Goal: Task Accomplishment & Management: Manage account settings

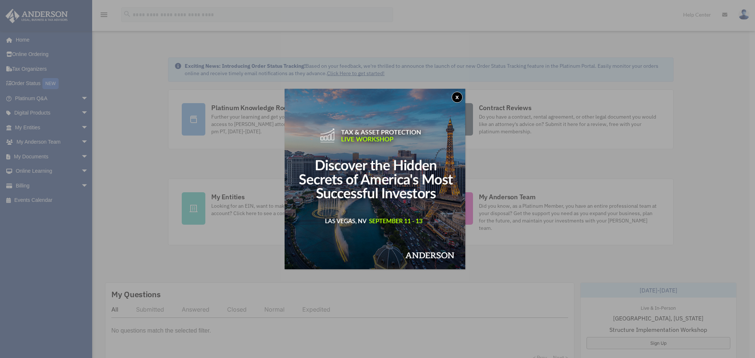
click at [460, 98] on button "x" at bounding box center [457, 97] width 11 height 11
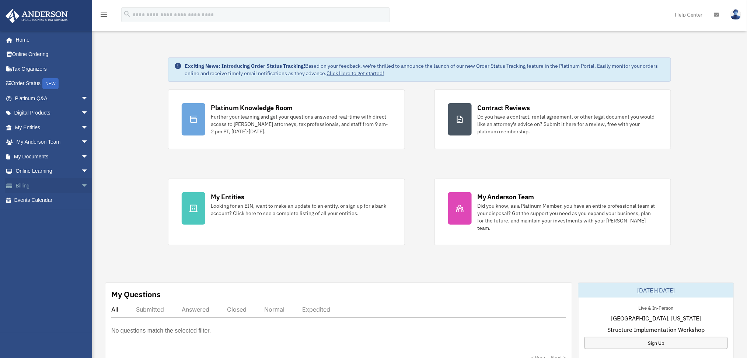
click at [25, 188] on link "Billing arrow_drop_down" at bounding box center [52, 185] width 94 height 15
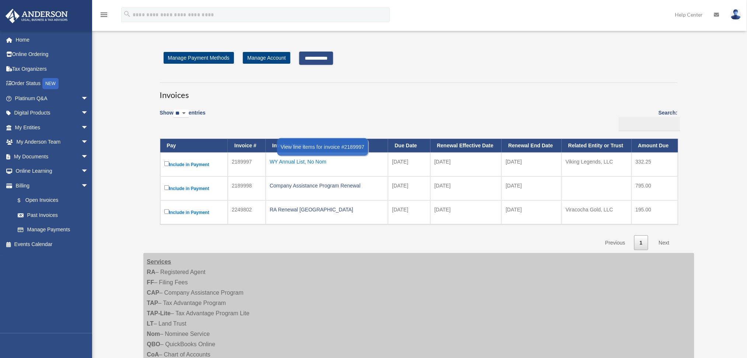
click at [311, 163] on div "WY Annual List, No Nom" at bounding box center [327, 162] width 114 height 10
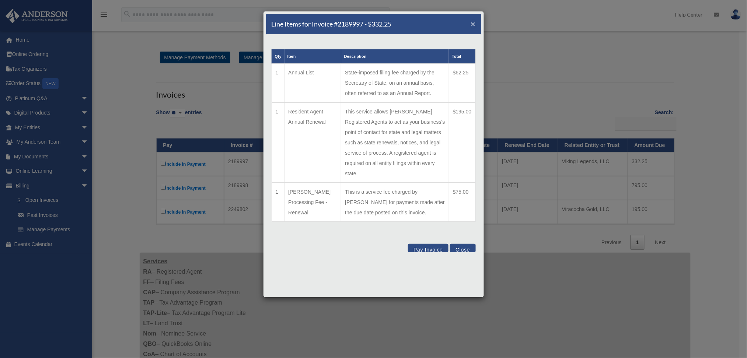
click at [474, 27] on span "×" at bounding box center [473, 24] width 5 height 8
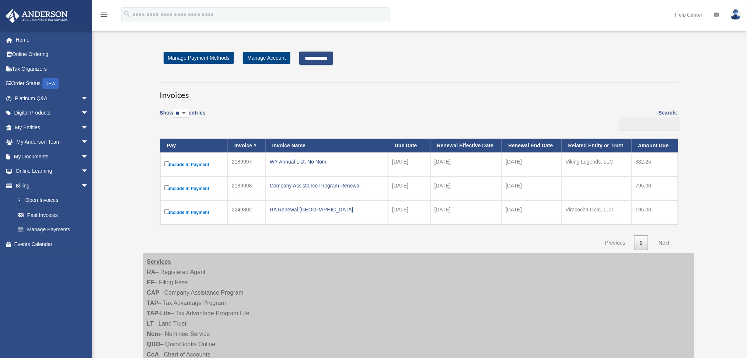
click at [333, 54] on input "**********" at bounding box center [316, 58] width 34 height 13
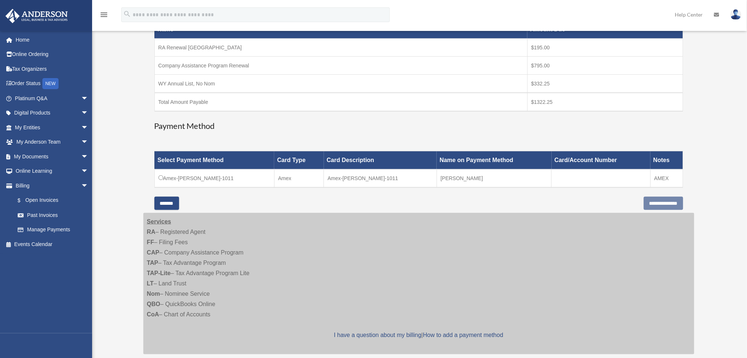
scroll to position [147, 0]
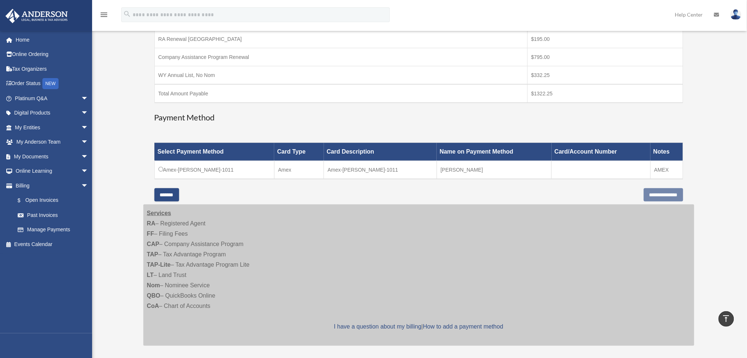
click at [160, 171] on td "Amex-Karl-Liu-1011" at bounding box center [214, 170] width 120 height 18
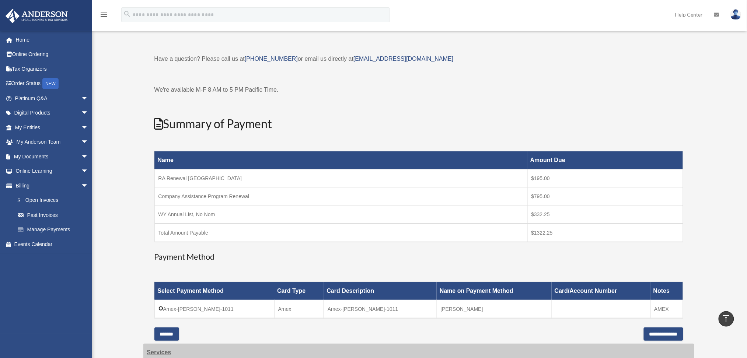
scroll to position [0, 0]
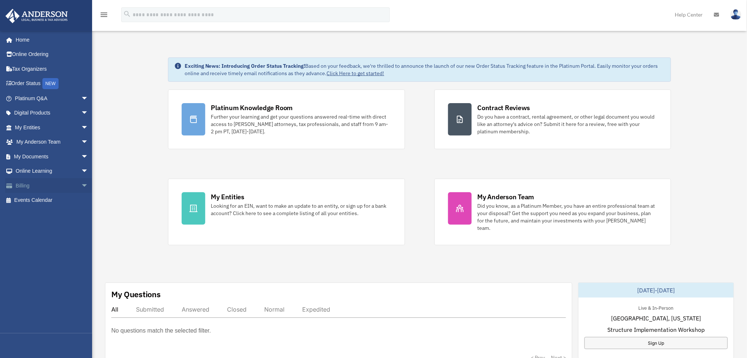
click at [38, 178] on link "Billing arrow_drop_down" at bounding box center [52, 185] width 94 height 15
click at [23, 184] on link "Billing arrow_drop_down" at bounding box center [52, 185] width 94 height 15
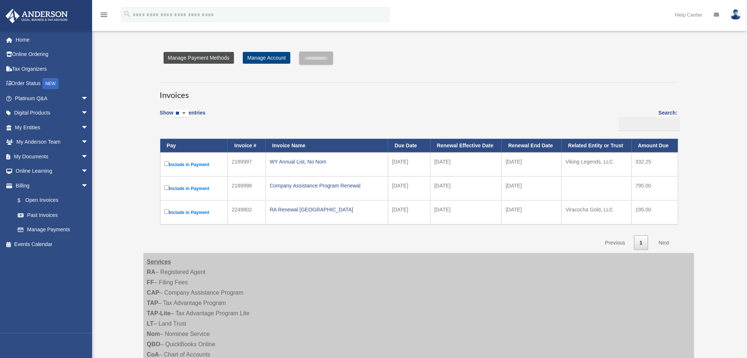
click at [215, 60] on link "Manage Payment Methods" at bounding box center [199, 58] width 70 height 12
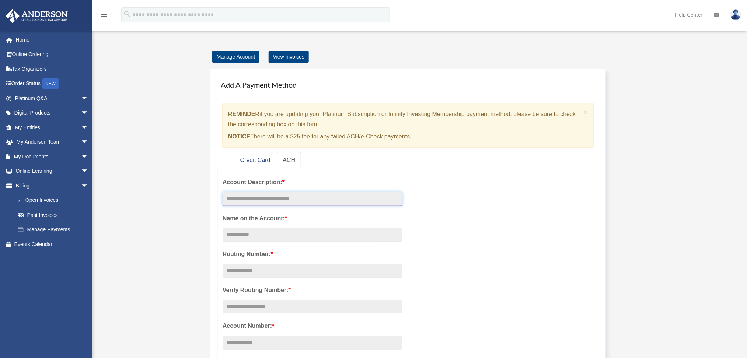
click at [281, 202] on input "text" at bounding box center [313, 199] width 180 height 14
click at [258, 160] on link "Credit Card" at bounding box center [255, 160] width 42 height 17
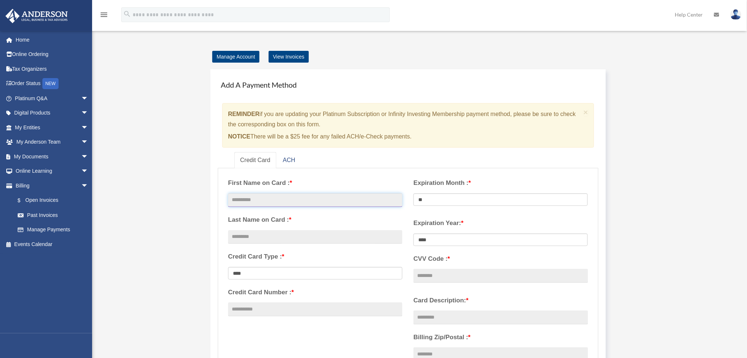
click at [277, 195] on input "text" at bounding box center [315, 201] width 174 height 14
click at [134, 194] on div "Add Card karl.liu@dell.com Sign Out karlliu@hotmail.com Home Online Ordering Ta…" at bounding box center [373, 322] width 747 height 584
click at [293, 199] on input "text" at bounding box center [315, 201] width 174 height 14
type input "****"
type input "***"
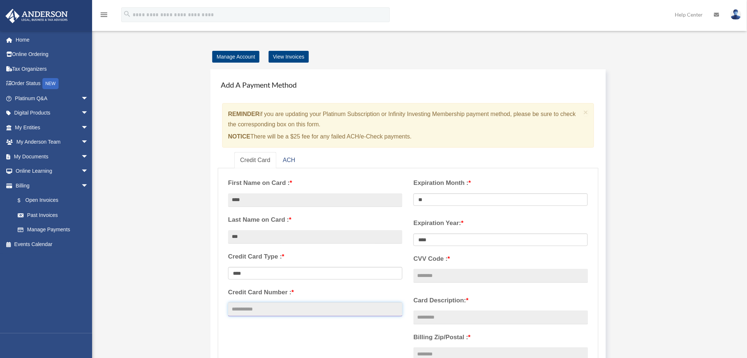
type input "**********"
select select "**"
select select "****"
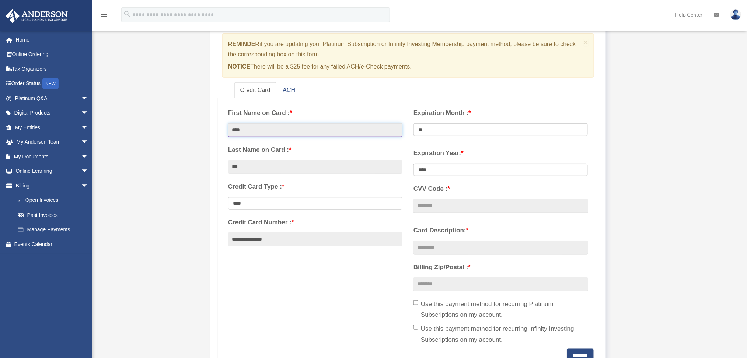
scroll to position [98, 0]
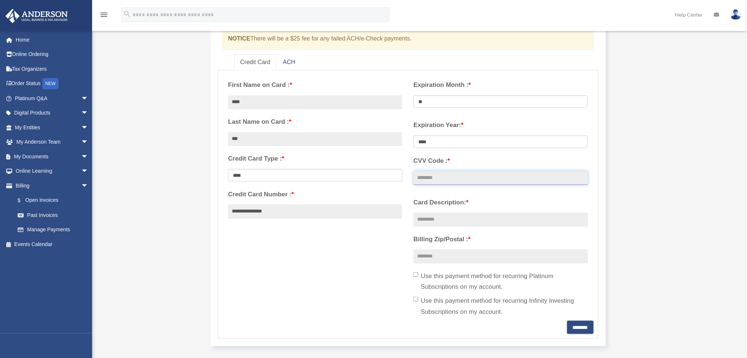
click at [476, 177] on input "CVV Code : *" at bounding box center [501, 178] width 174 height 14
type input "***"
type input "**********"
click at [487, 252] on input "Billing Zip/Postal : *" at bounding box center [501, 257] width 174 height 14
type input "*****"
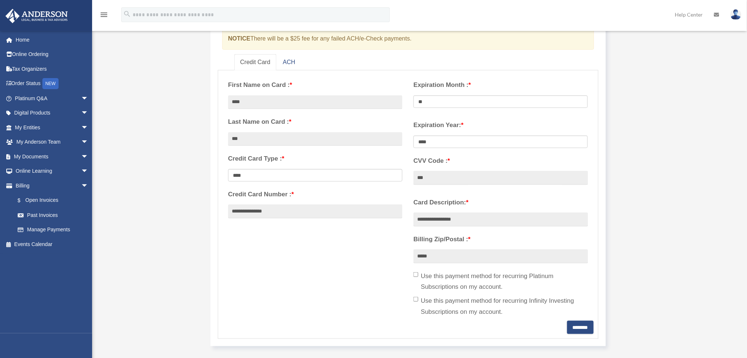
click at [453, 303] on label "Use this payment method for recurring Infinity Investing Subscriptions on my ac…" at bounding box center [501, 307] width 174 height 22
click at [567, 324] on input "********" at bounding box center [580, 327] width 27 height 13
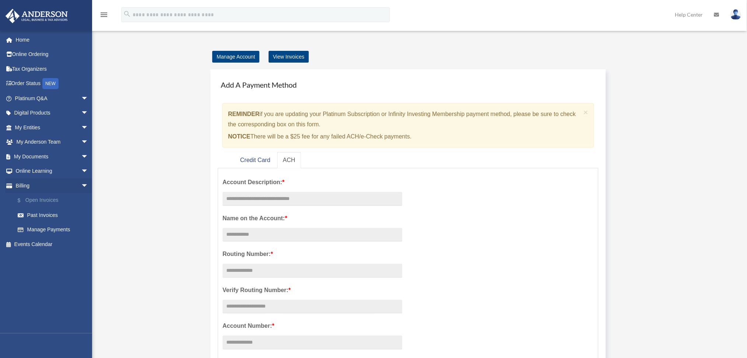
click at [50, 203] on link "$ Open Invoices" at bounding box center [54, 200] width 89 height 15
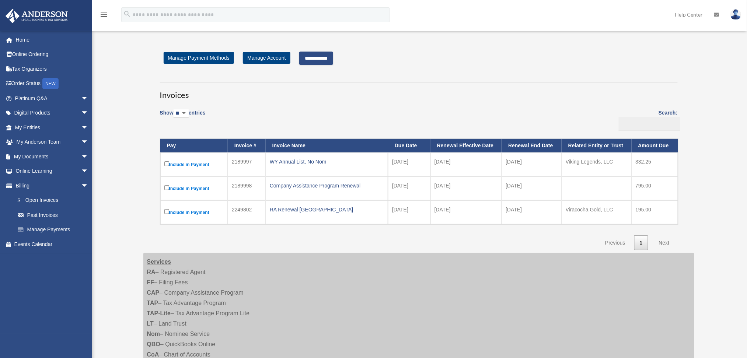
click at [324, 58] on input "**********" at bounding box center [316, 58] width 34 height 13
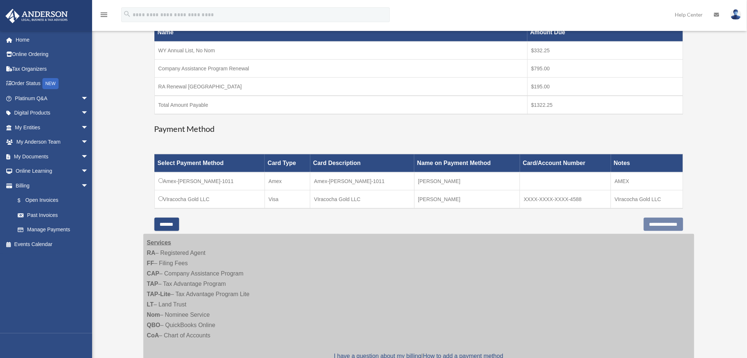
scroll to position [147, 0]
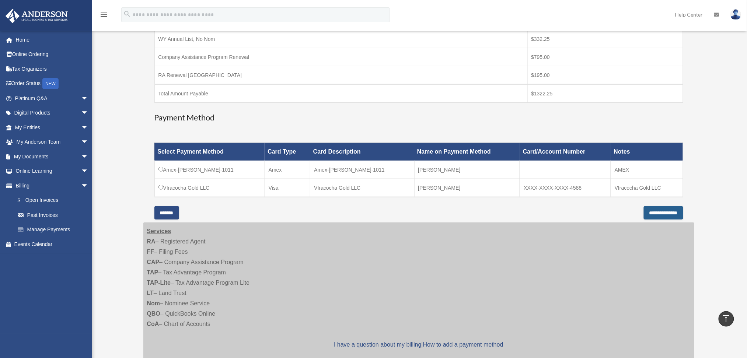
click at [674, 211] on input "**********" at bounding box center [663, 212] width 39 height 13
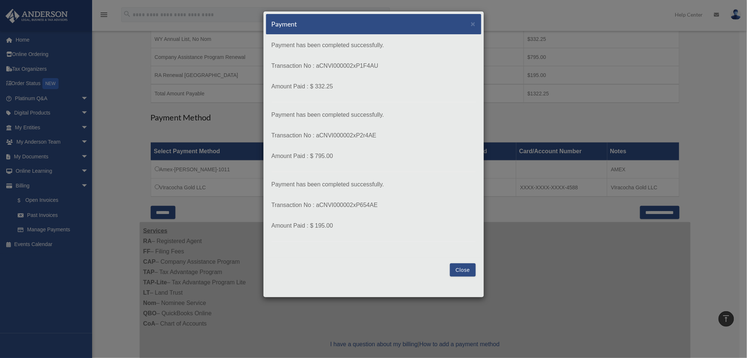
click at [457, 270] on button "Close" at bounding box center [462, 270] width 25 height 13
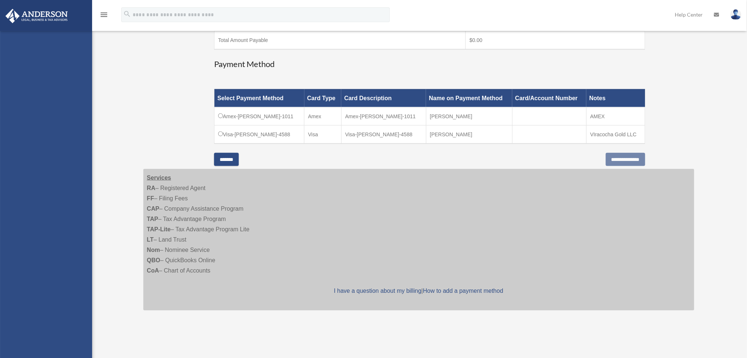
scroll to position [147, 0]
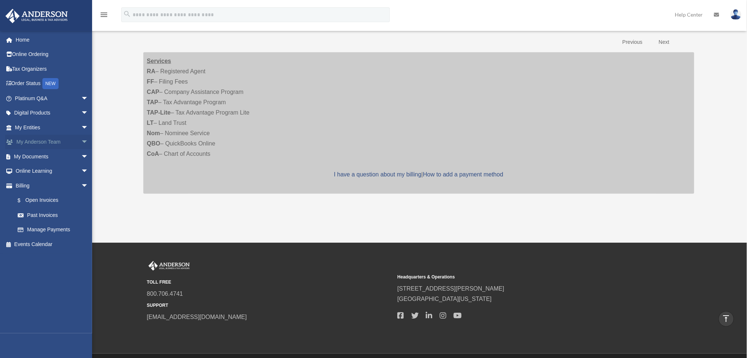
click at [34, 144] on link "My Anderson Team arrow_drop_down" at bounding box center [52, 142] width 94 height 15
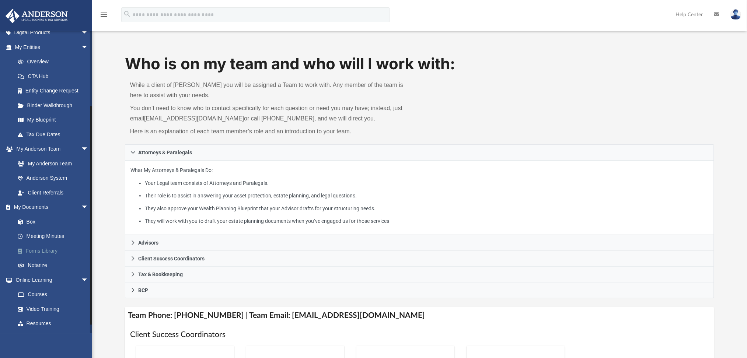
scroll to position [98, 0]
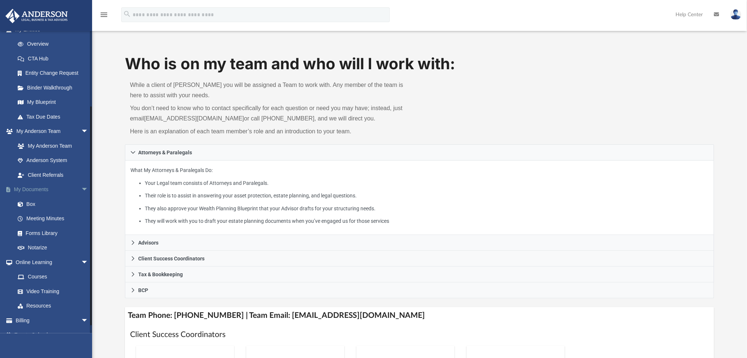
click at [39, 192] on link "My Documents arrow_drop_down" at bounding box center [52, 189] width 94 height 15
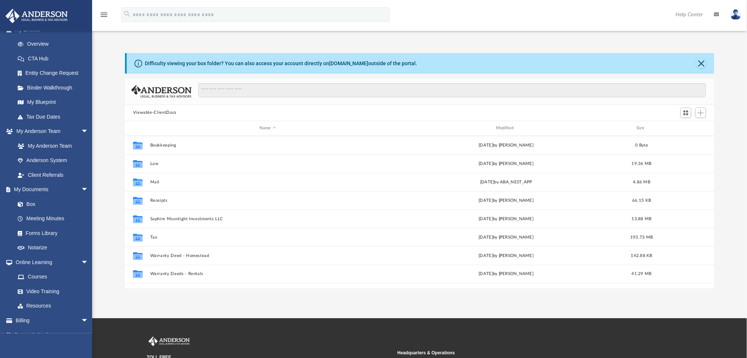
scroll to position [160, 582]
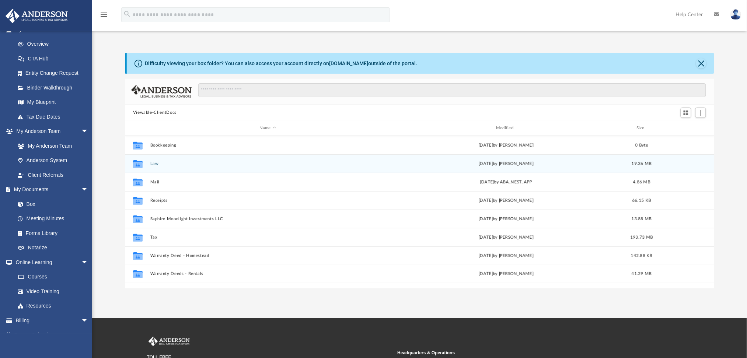
click at [156, 165] on button "Law" at bounding box center [267, 163] width 235 height 5
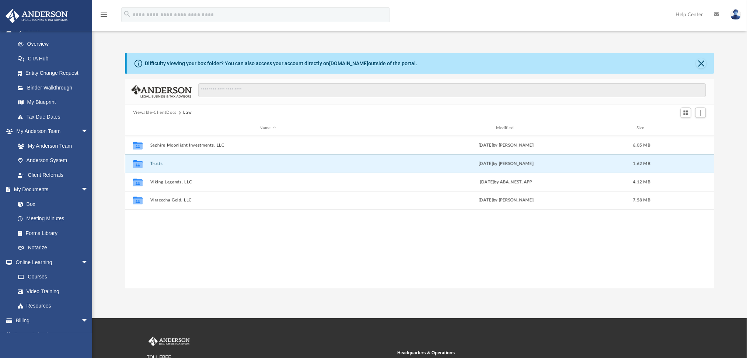
click at [154, 162] on button "Trusts" at bounding box center [267, 163] width 235 height 5
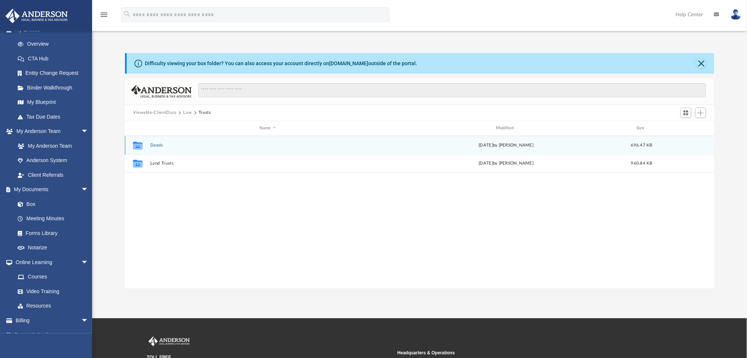
click at [158, 144] on button "Deeds" at bounding box center [267, 145] width 235 height 5
click at [165, 145] on button "Deed - 8601 Toro Creek Cove" at bounding box center [267, 145] width 235 height 5
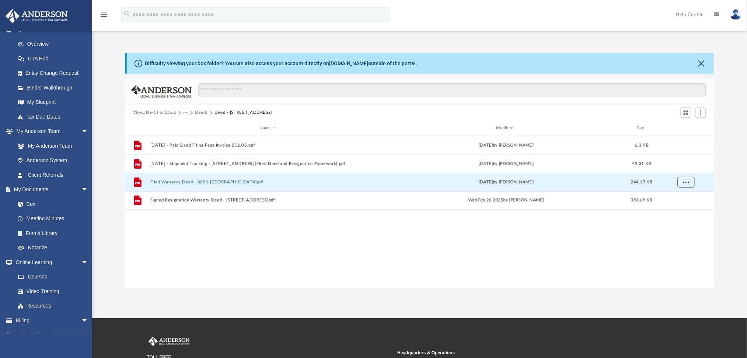
click at [679, 181] on button "More options" at bounding box center [685, 182] width 17 height 11
click at [677, 207] on li "Download" at bounding box center [679, 209] width 21 height 8
click at [687, 182] on span "More options" at bounding box center [686, 182] width 6 height 4
click at [201, 223] on div "File 2025.01.23 - Paid Deed Filing Fees Invoice $52.03.pdf Thu Jan 23 2025 by C…" at bounding box center [420, 212] width 590 height 153
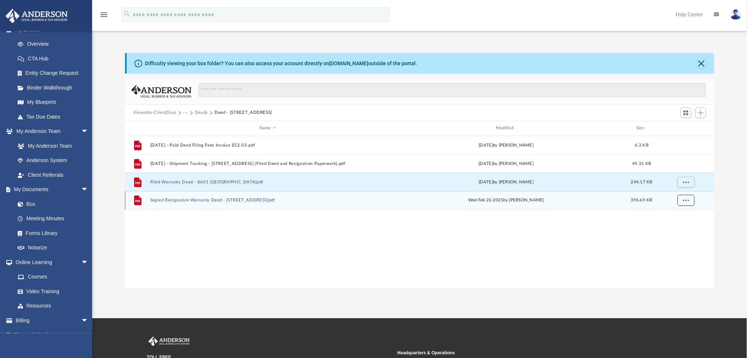
click at [691, 202] on button "More options" at bounding box center [685, 200] width 17 height 11
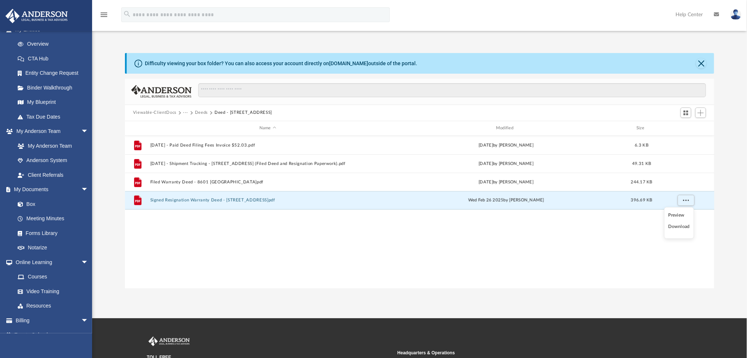
click at [682, 227] on li "Download" at bounding box center [679, 227] width 21 height 8
click at [180, 202] on button "Signed Resignation Warranty Deed - 8601 Toro Creek Cove.pdf" at bounding box center [267, 200] width 235 height 5
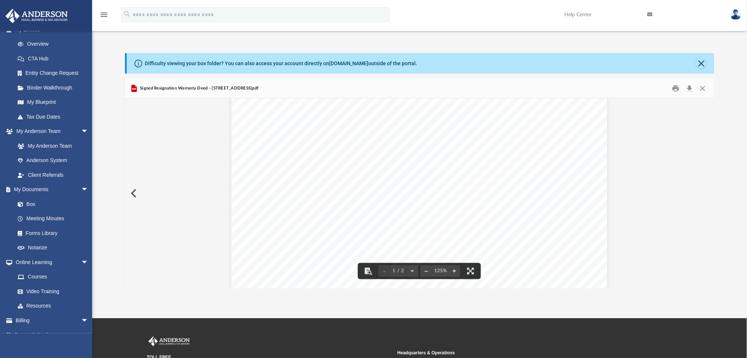
scroll to position [196, 0]
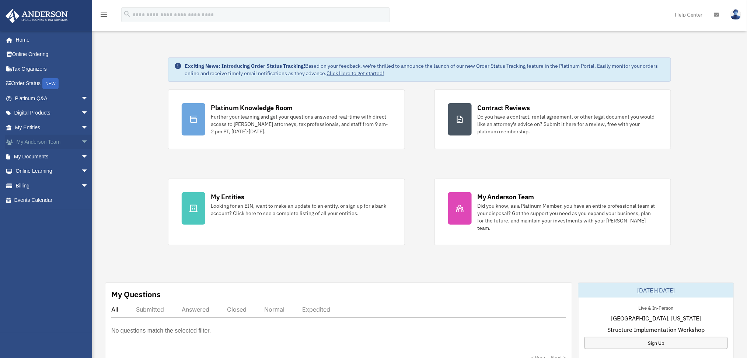
click at [45, 140] on link "My [PERSON_NAME] Team arrow_drop_down" at bounding box center [52, 142] width 94 height 15
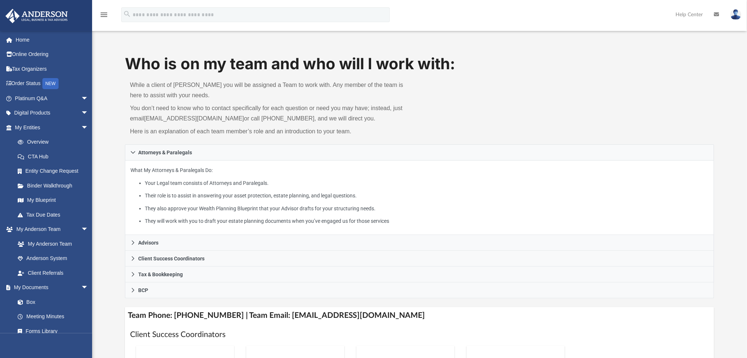
click at [531, 95] on div "Who is on my team and who will I work with: While a client of [PERSON_NAME] you…" at bounding box center [419, 98] width 589 height 91
click at [624, 61] on h1 "Who is on my team and who will I work with:" at bounding box center [419, 64] width 589 height 22
click at [51, 238] on link "My Anderson Team" at bounding box center [54, 244] width 89 height 15
click at [38, 240] on link "My Anderson Team" at bounding box center [54, 244] width 89 height 15
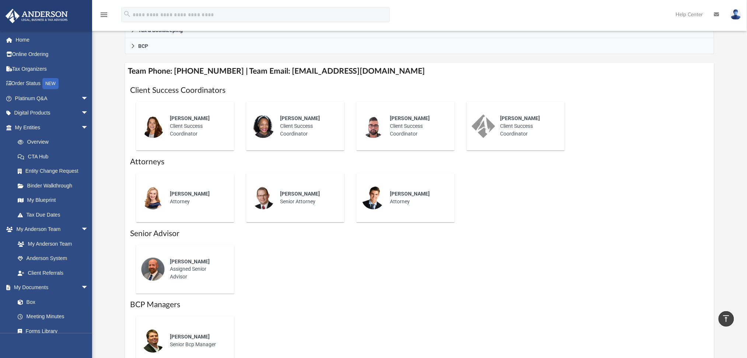
scroll to position [245, 0]
click at [118, 236] on div "Who is on my team and who will I work with: While a client of Anderson you will…" at bounding box center [419, 92] width 655 height 568
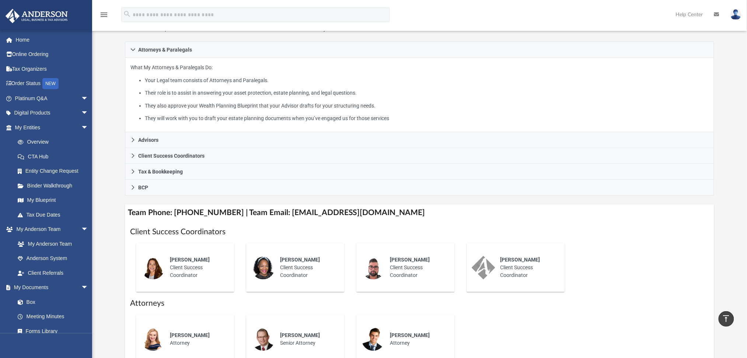
scroll to position [98, 0]
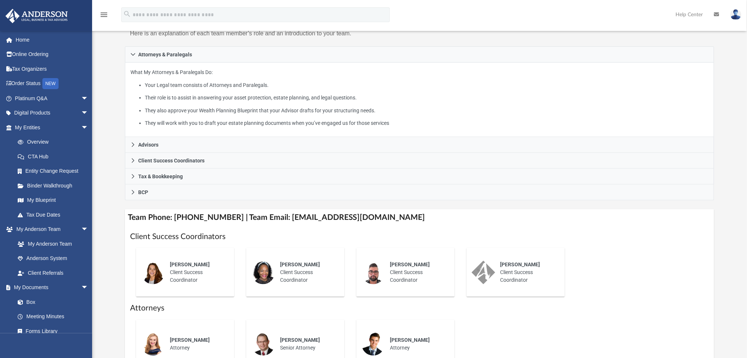
click at [109, 220] on div "Who is on my team and who will I work with: While a client of Anderson you will…" at bounding box center [419, 239] width 655 height 568
click at [308, 267] on span "Rose Goodman" at bounding box center [300, 265] width 40 height 6
click at [367, 283] on div at bounding box center [374, 273] width 24 height 24
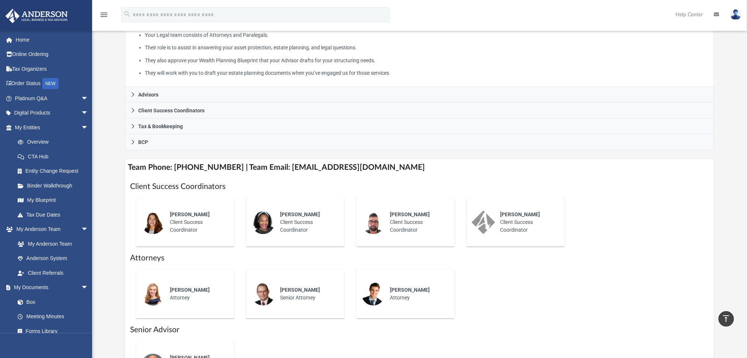
scroll to position [147, 0]
click at [644, 237] on div "Olivia Mann Client Success Coordinator Rose Goodman Client Success Coordinator …" at bounding box center [419, 223] width 579 height 61
click at [43, 101] on link "Platinum Q&A arrow_drop_down" at bounding box center [52, 98] width 94 height 15
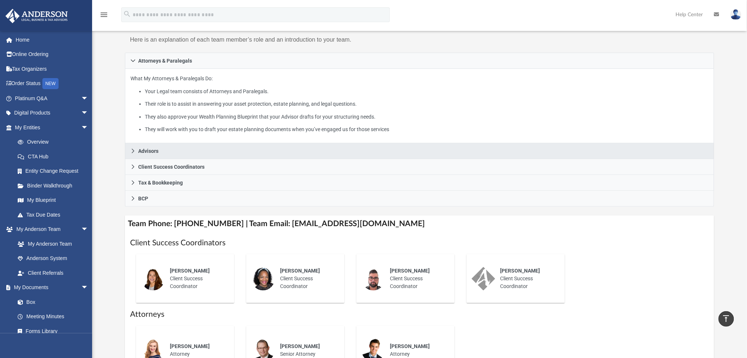
scroll to position [0, 0]
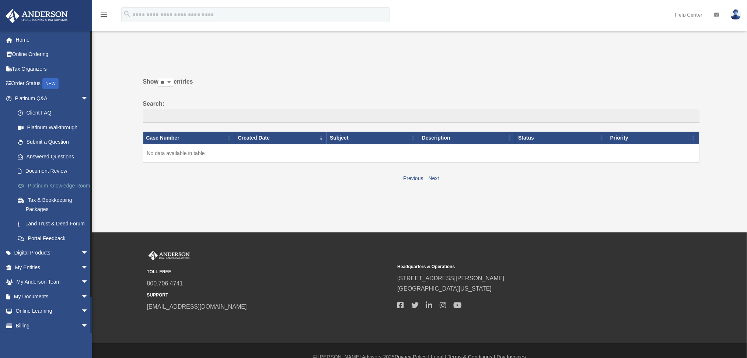
click at [48, 191] on link "Platinum Knowledge Room" at bounding box center [54, 185] width 89 height 15
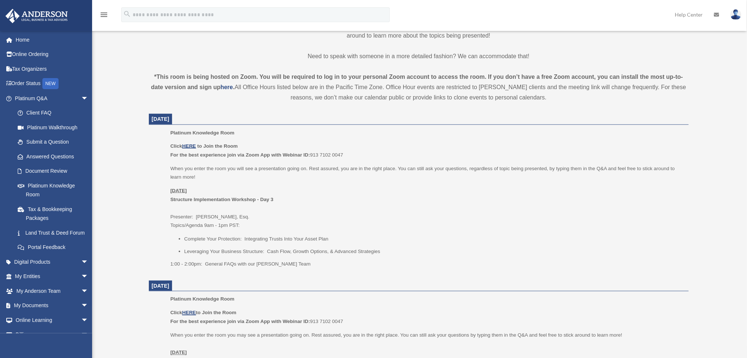
scroll to position [295, 0]
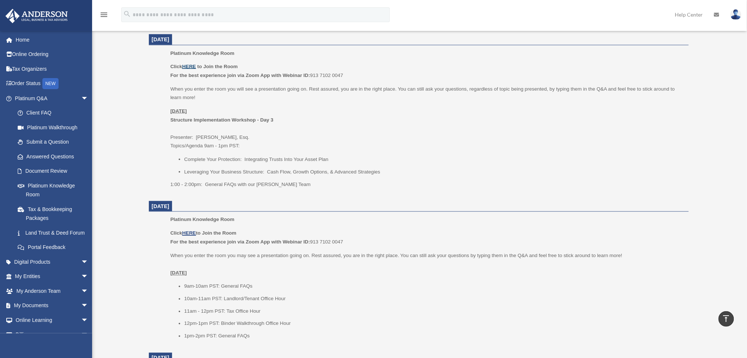
click at [192, 66] on u "HERE" at bounding box center [189, 67] width 14 height 6
click at [718, 145] on div "Platinum Knowledge Room [PERSON_NAME][EMAIL_ADDRESS][PERSON_NAME][DOMAIN_NAME] …" at bounding box center [373, 272] width 747 height 1075
